Goal: Task Accomplishment & Management: Manage account settings

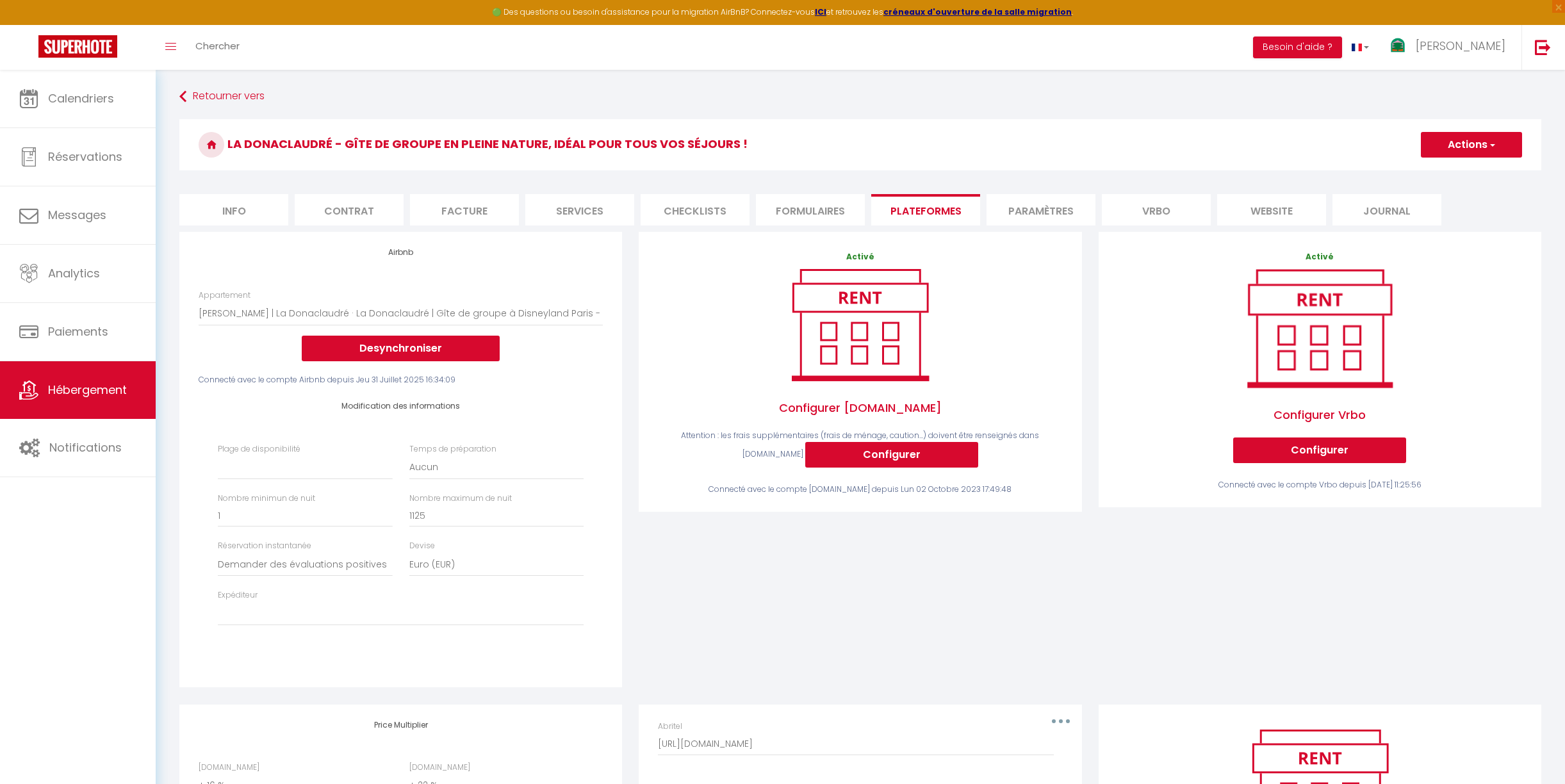
select select "3735-846989908626233151"
select select
select select "well_reviewed_guests"
select select "EUR"
select select
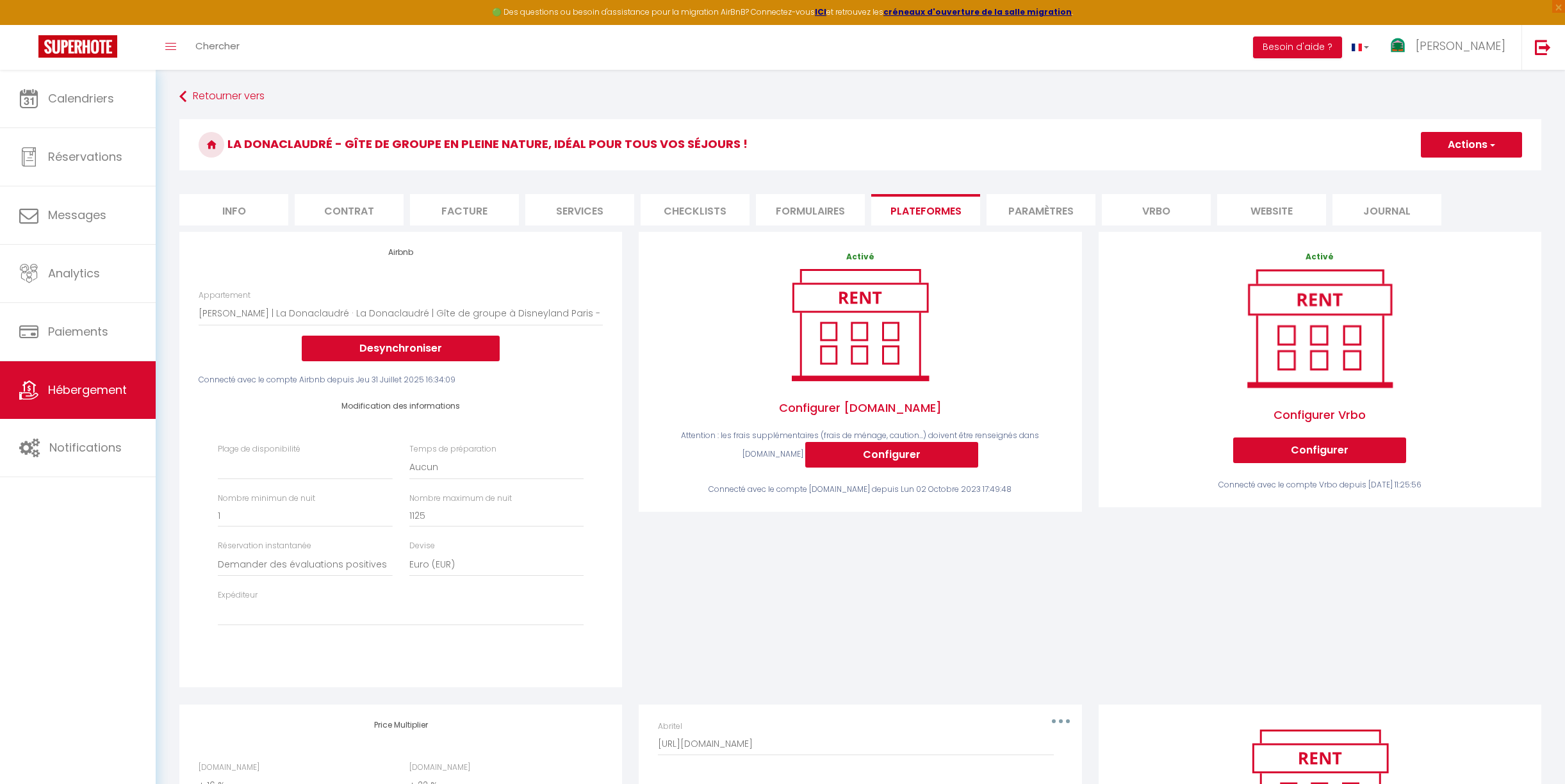
select select "+ 16 %"
select select "+ 22 %"
select select "+ 15 %"
click at [84, 111] on link "Calendriers" at bounding box center [78, 98] width 156 height 58
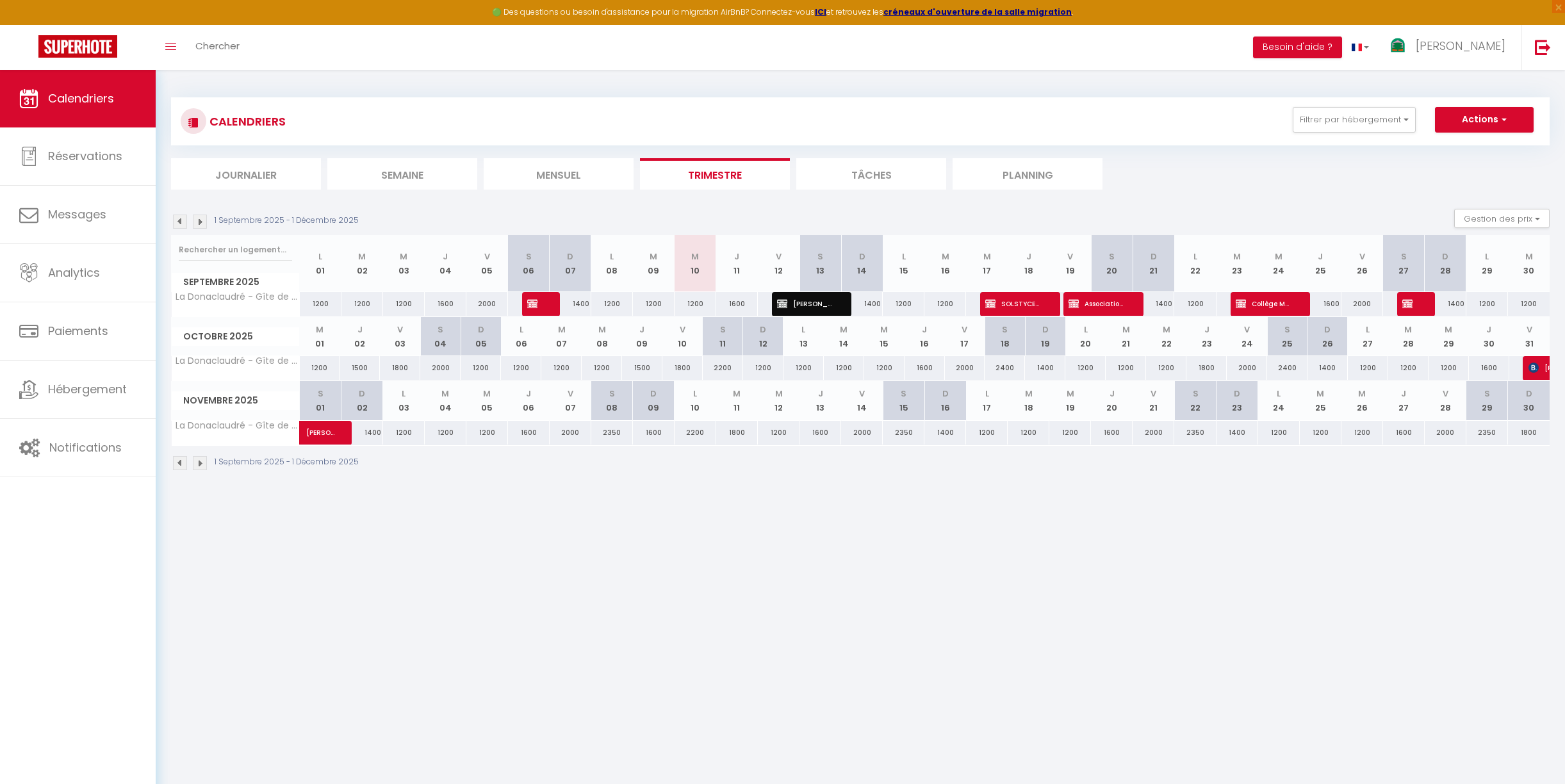
click at [1155, 176] on ul "Journalier [GEOGRAPHIC_DATA] Mensuel Trimestre Tâches Planning" at bounding box center [860, 174] width 1379 height 32
